Goal: Transaction & Acquisition: Book appointment/travel/reservation

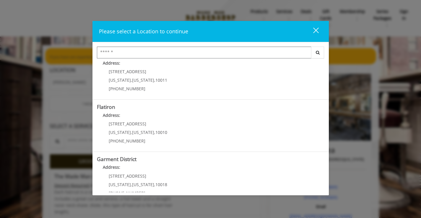
scroll to position [130, 0]
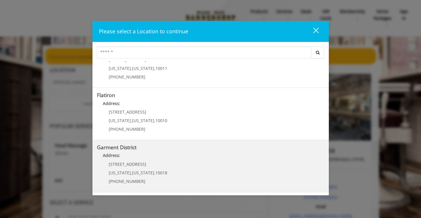
click at [141, 162] on p "1400 Broadway" at bounding box center [138, 164] width 58 height 4
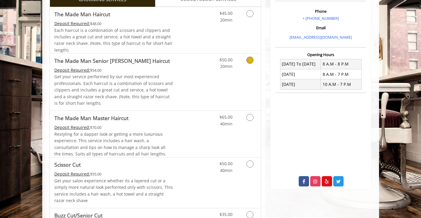
scroll to position [118, 0]
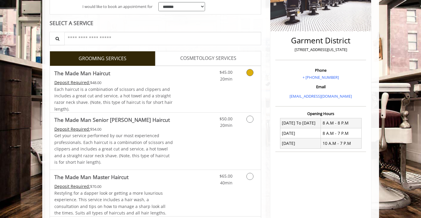
click at [249, 72] on icon "Grooming services" at bounding box center [249, 72] width 7 height 7
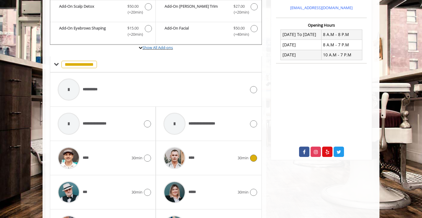
scroll to position [295, 0]
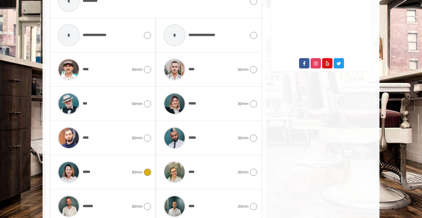
click at [147, 173] on icon at bounding box center [147, 172] width 7 height 7
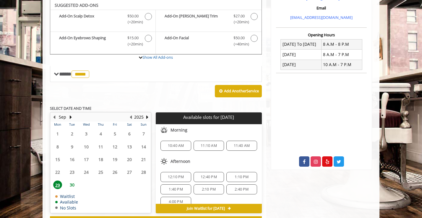
scroll to position [51, 0]
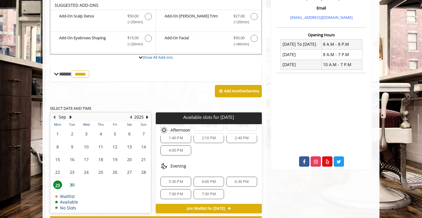
click at [177, 180] on span "5:30 PM" at bounding box center [176, 182] width 14 height 5
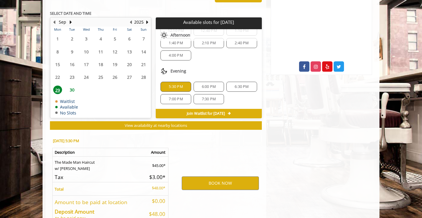
scroll to position [328, 0]
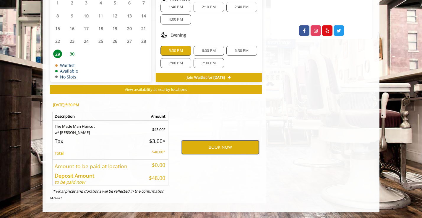
click at [232, 148] on button "BOOK NOW" at bounding box center [220, 148] width 77 height 14
